Goal: Information Seeking & Learning: Learn about a topic

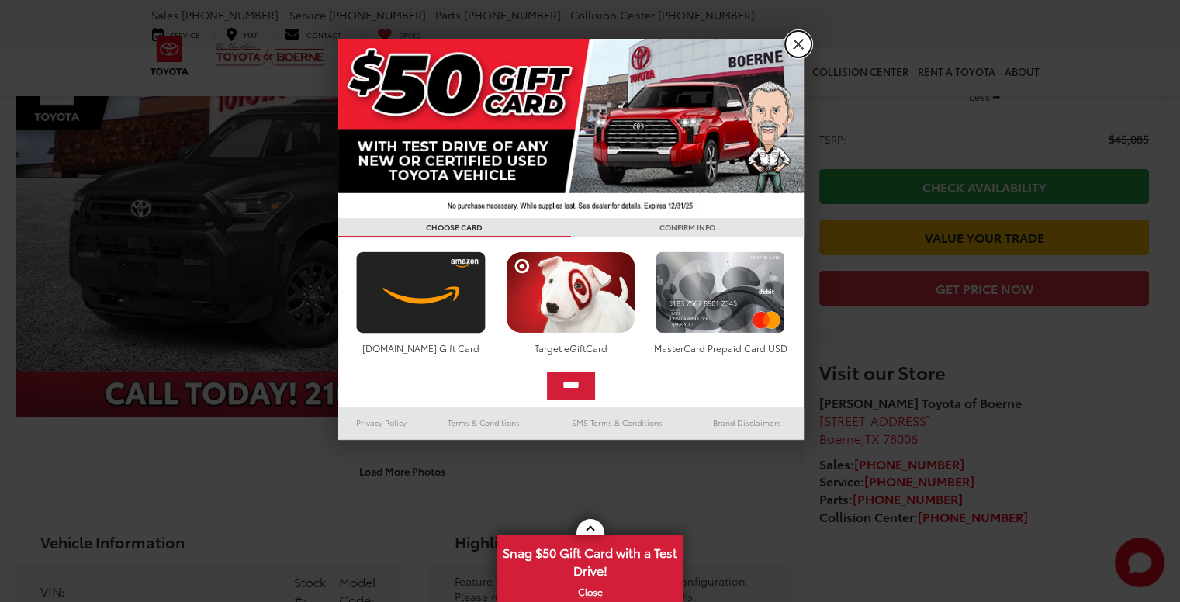
click at [803, 42] on link "X" at bounding box center [798, 44] width 26 height 26
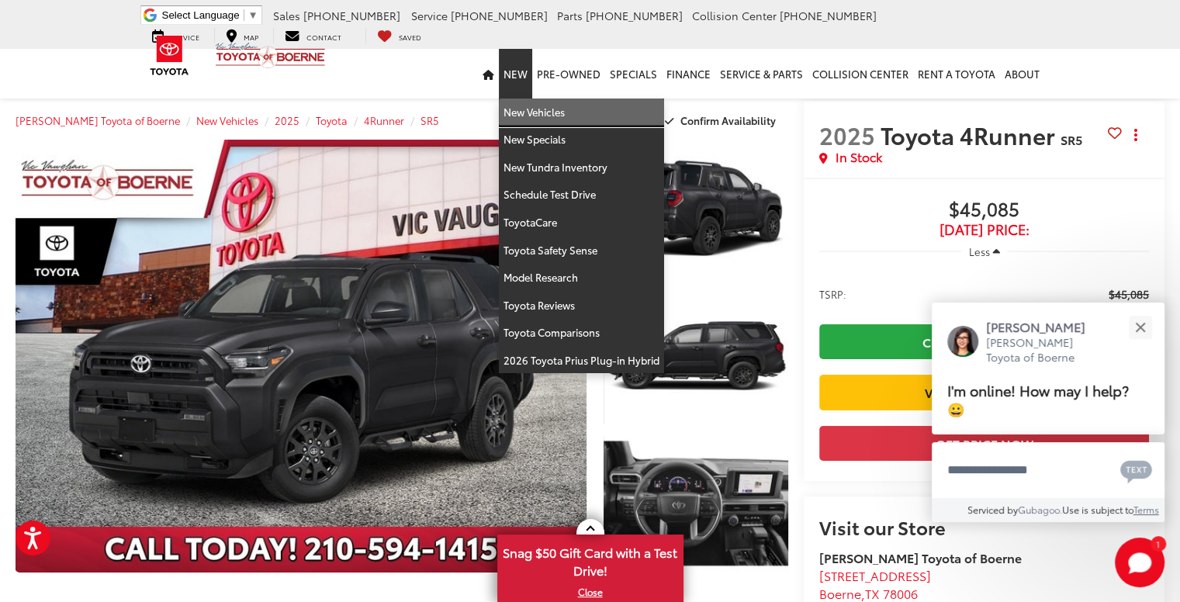
click at [544, 109] on link "New Vehicles" at bounding box center [581, 112] width 165 height 28
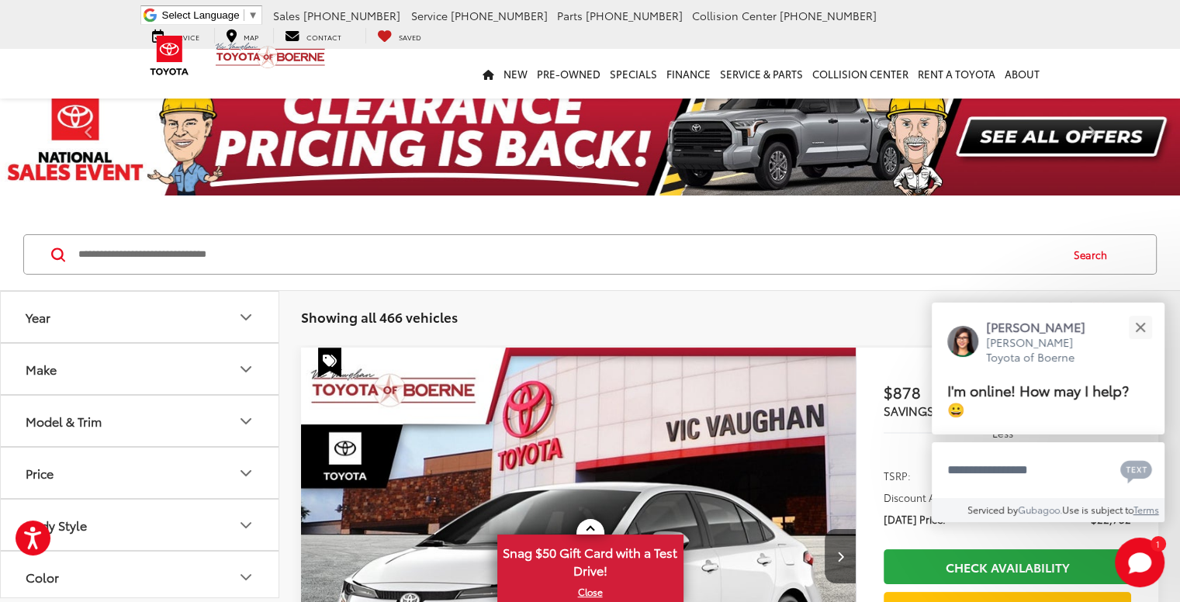
click at [244, 368] on icon "Make" at bounding box center [245, 369] width 9 height 5
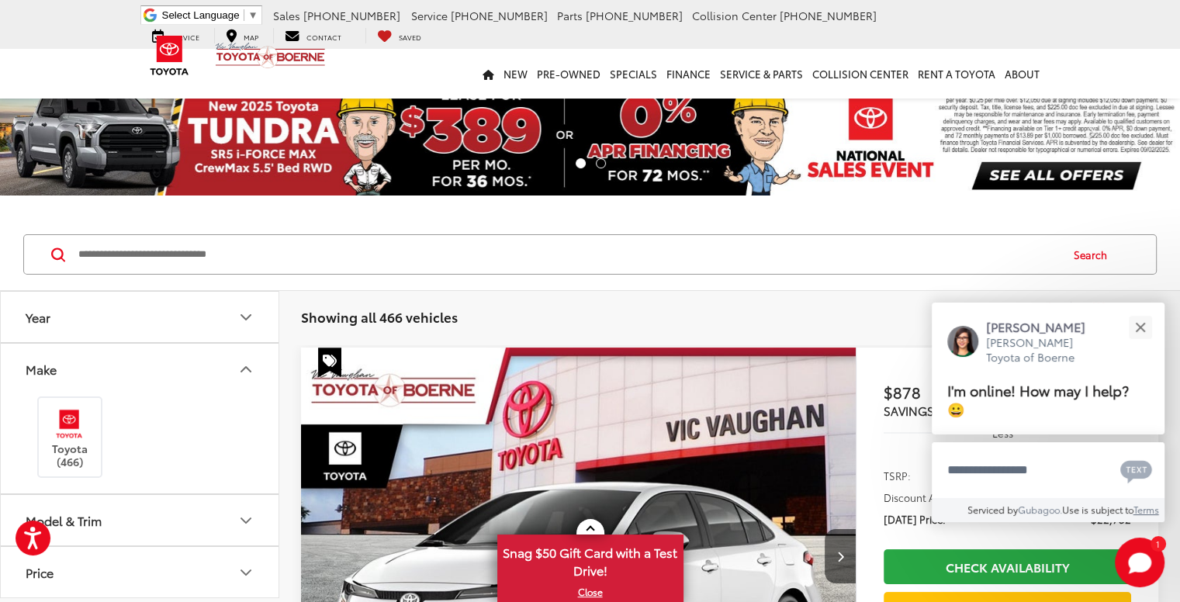
click at [244, 368] on icon "Make" at bounding box center [246, 369] width 19 height 19
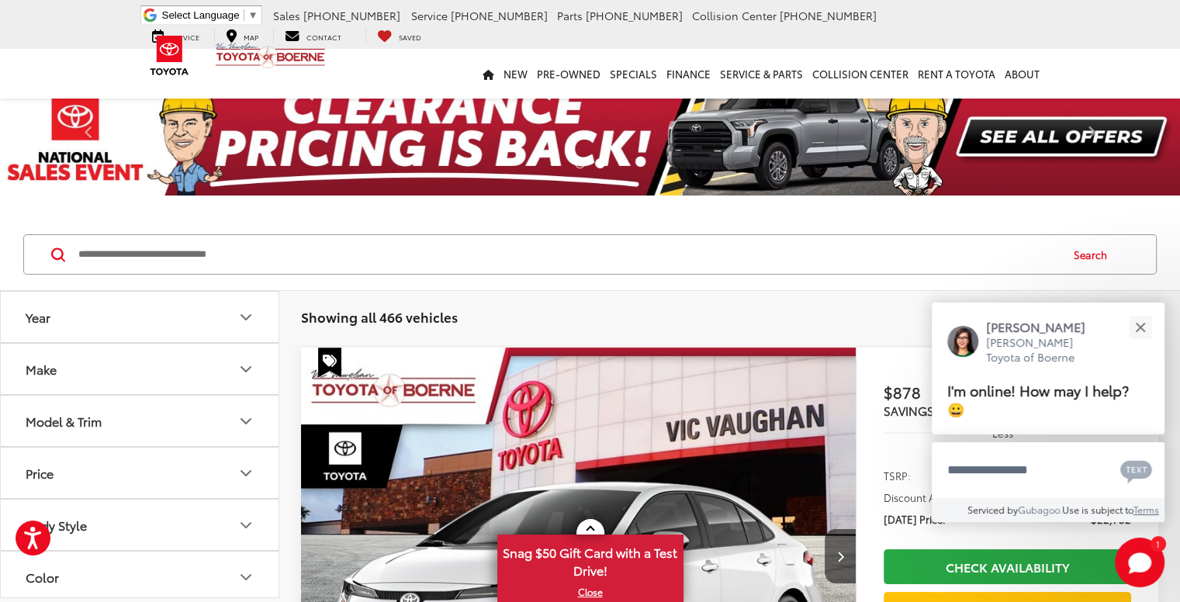
click at [247, 420] on icon "Model & Trim" at bounding box center [245, 421] width 9 height 5
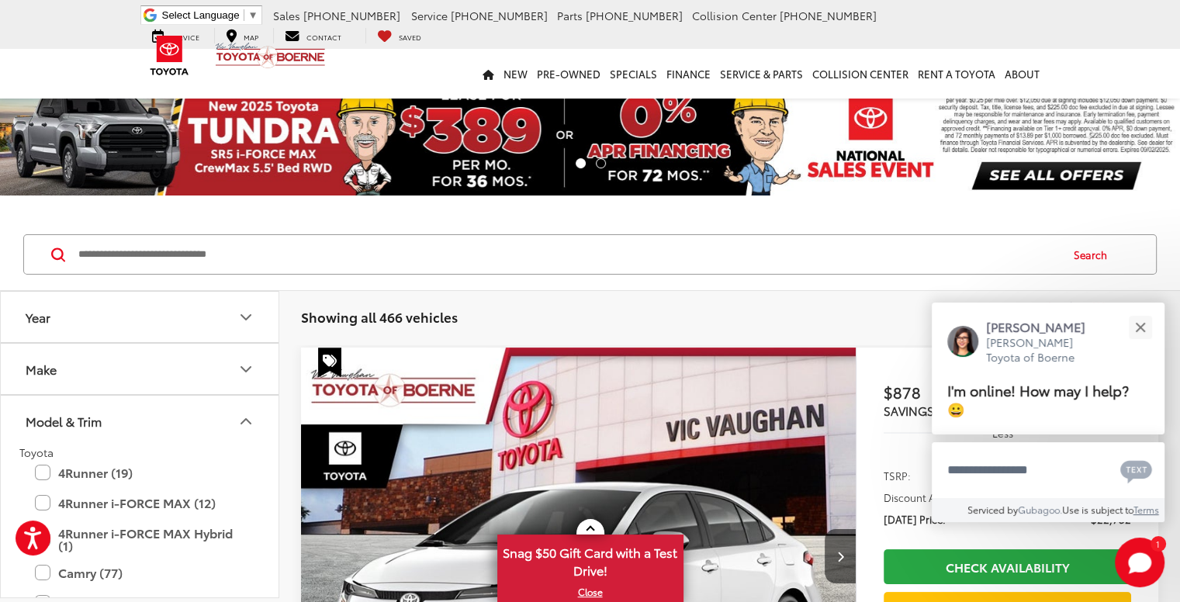
scroll to position [78, 0]
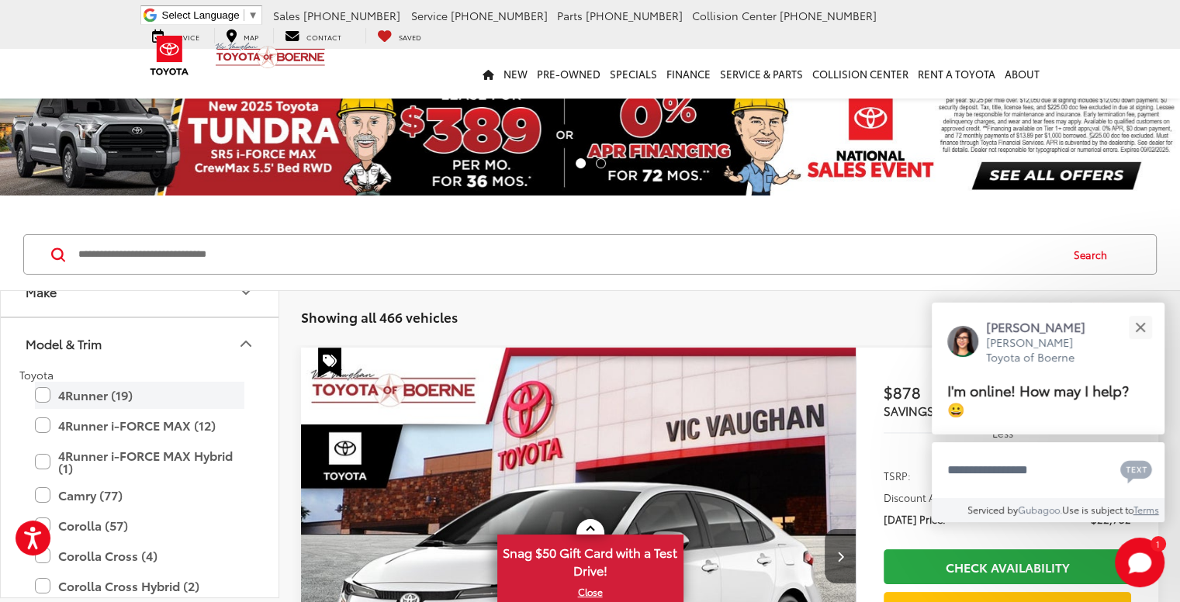
click at [40, 389] on label "4Runner (19)" at bounding box center [139, 395] width 209 height 27
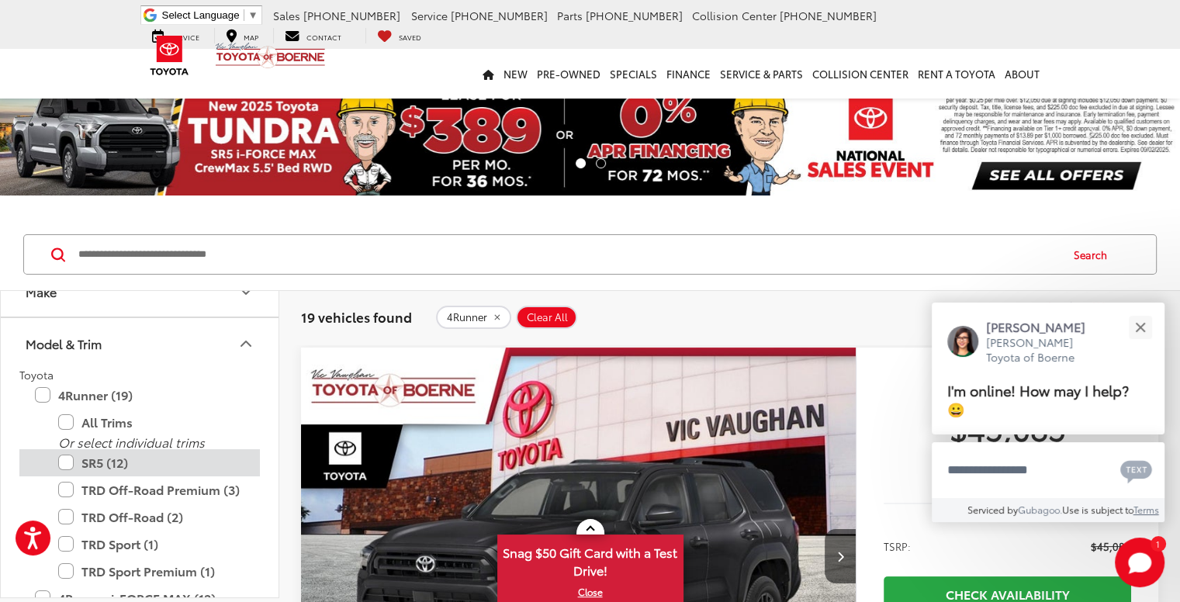
click at [61, 462] on label "SR5 (12)" at bounding box center [151, 462] width 186 height 27
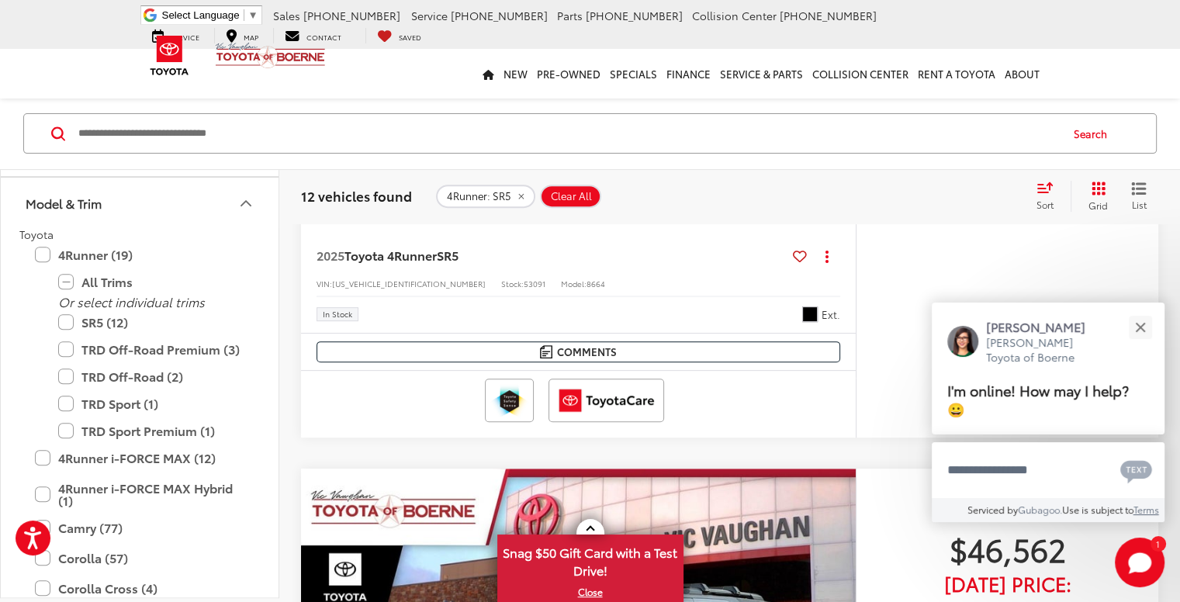
scroll to position [698, 0]
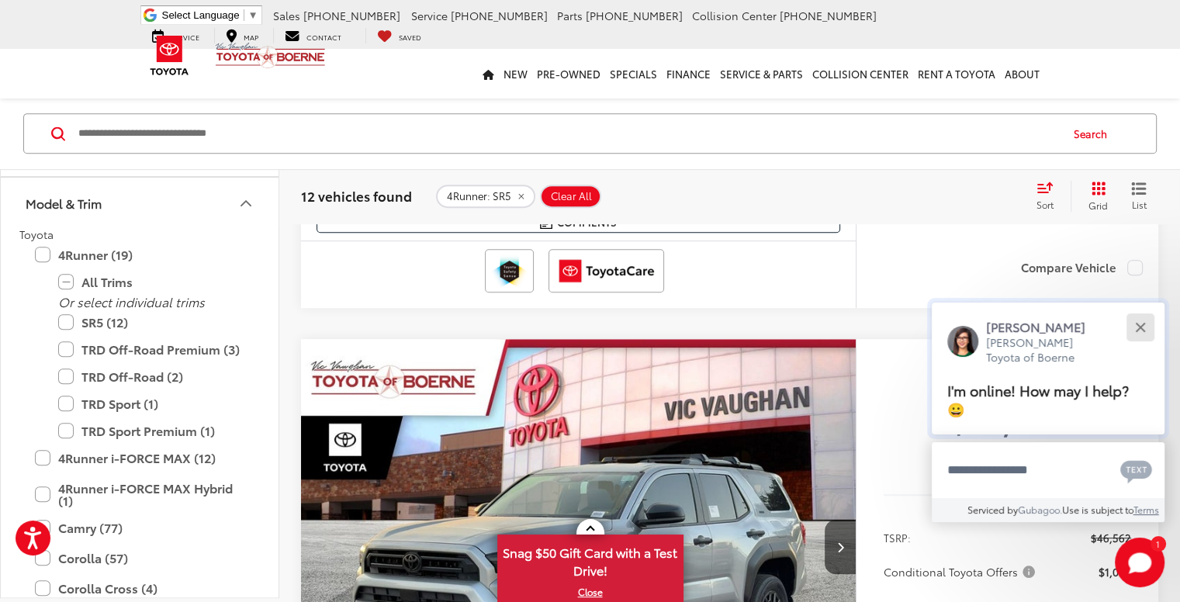
click at [1137, 325] on button "Close" at bounding box center [1139, 326] width 33 height 33
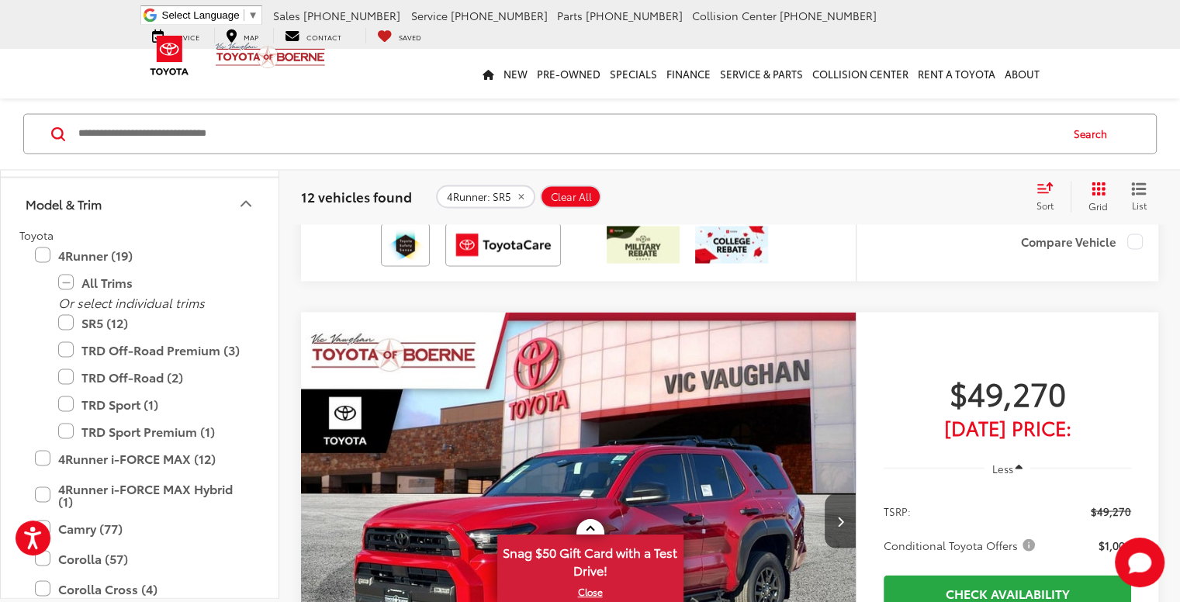
scroll to position [3024, 0]
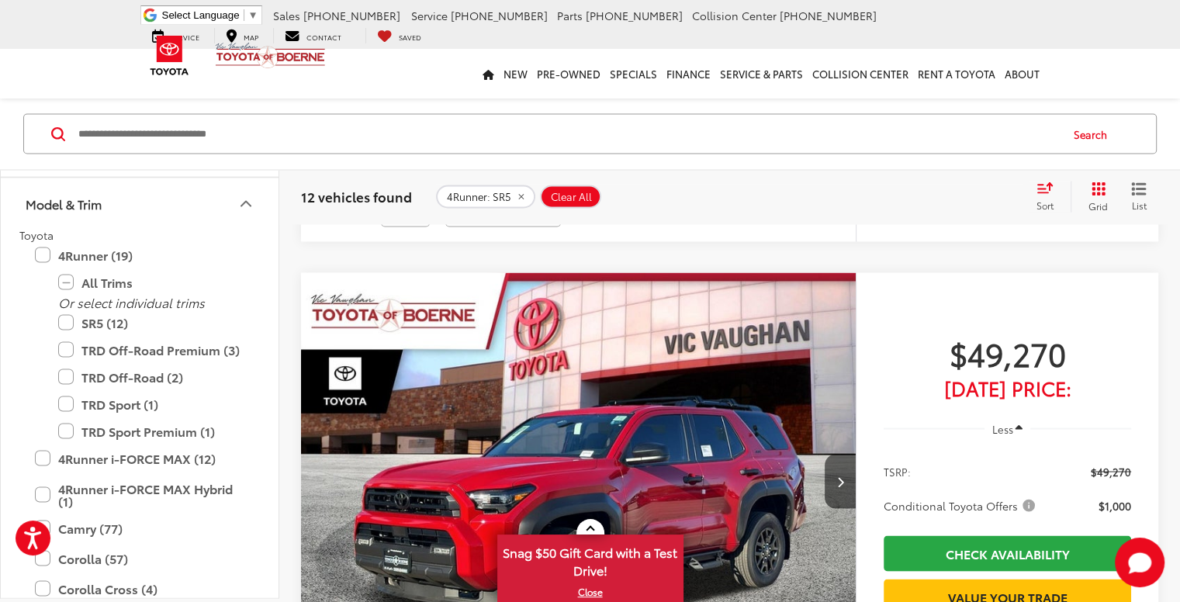
scroll to position [2792, 0]
